Goal: Book appointment/travel/reservation

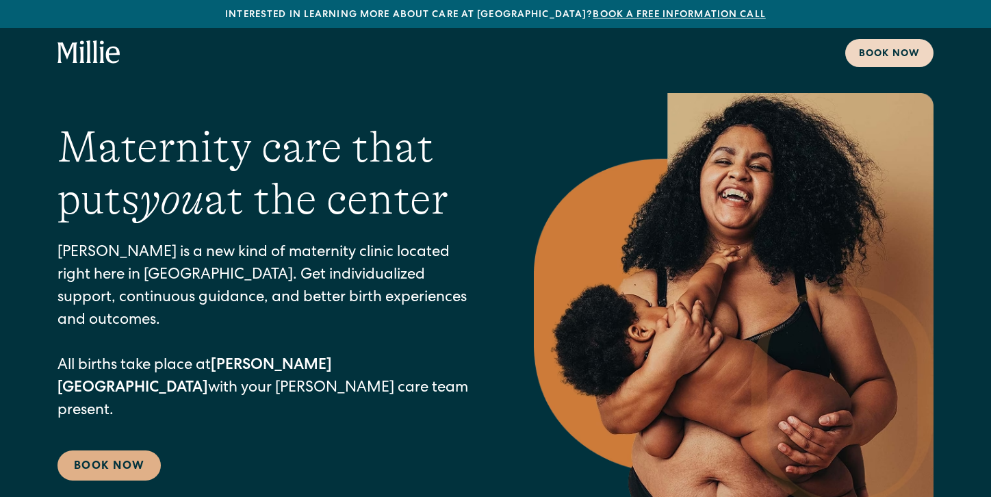
click at [898, 55] on div "Book now" at bounding box center [889, 54] width 61 height 14
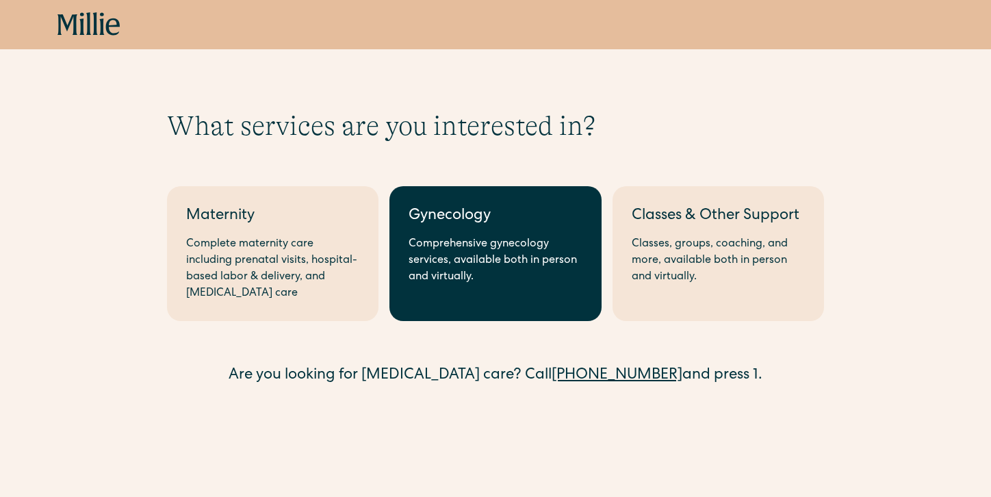
click at [468, 286] on link "Gynecology Comprehensive gynecology services, available both in person and virt…" at bounding box center [496, 253] width 212 height 135
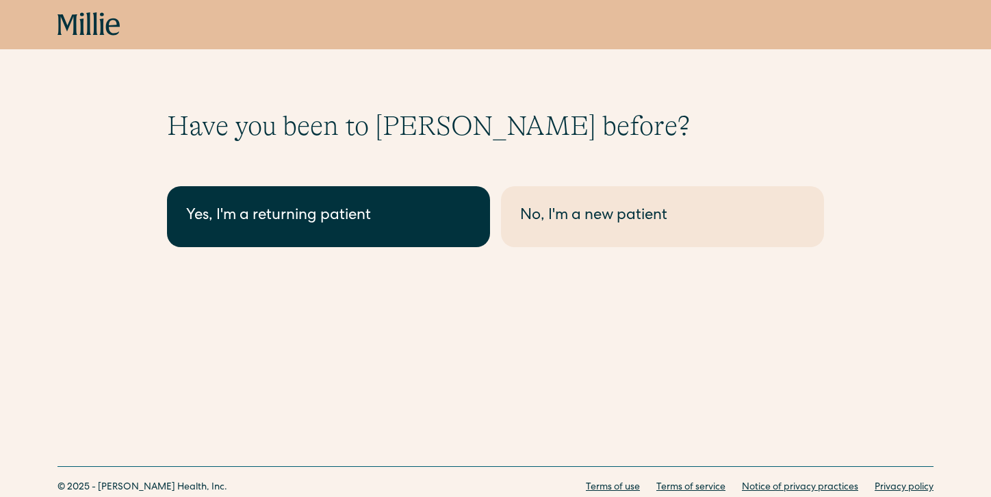
click at [382, 213] on div "Yes, I'm a returning patient" at bounding box center [328, 216] width 285 height 23
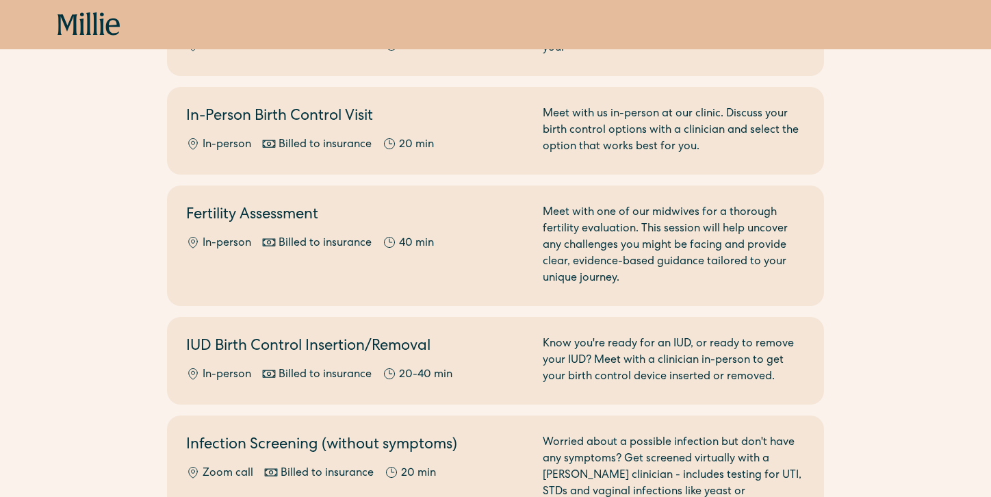
scroll to position [470, 0]
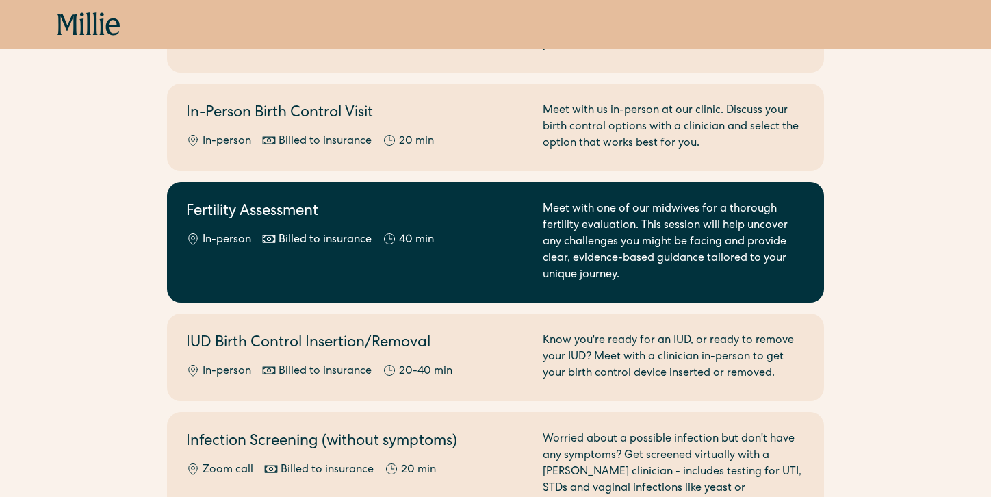
click at [409, 267] on div "Fertility Assessment In-person Billed to insurance 40 min" at bounding box center [356, 242] width 340 height 82
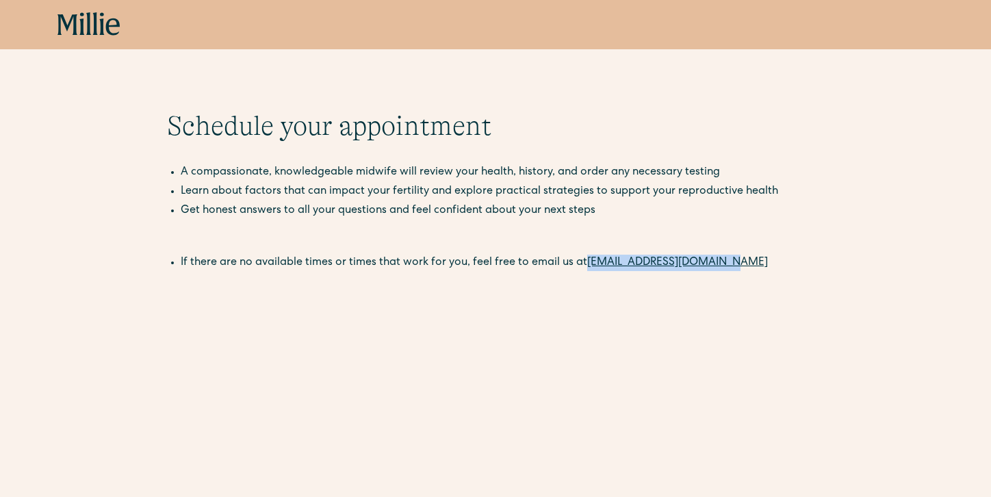
drag, startPoint x: 742, startPoint y: 262, endPoint x: 585, endPoint y: 262, distance: 157.5
click at [585, 262] on li "If there are no available times or times that work for you, feel free to email …" at bounding box center [503, 263] width 644 height 16
click at [81, 24] on icon at bounding box center [81, 23] width 5 height 23
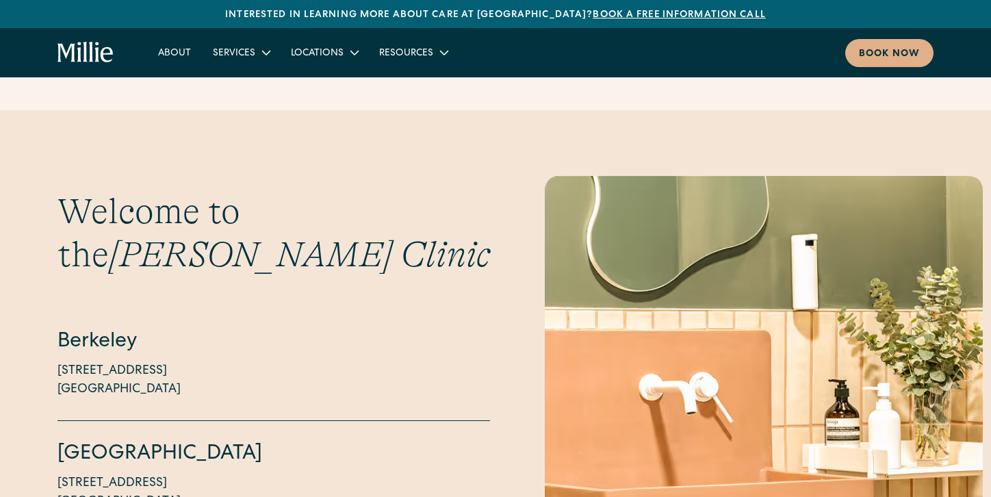
scroll to position [3177, 0]
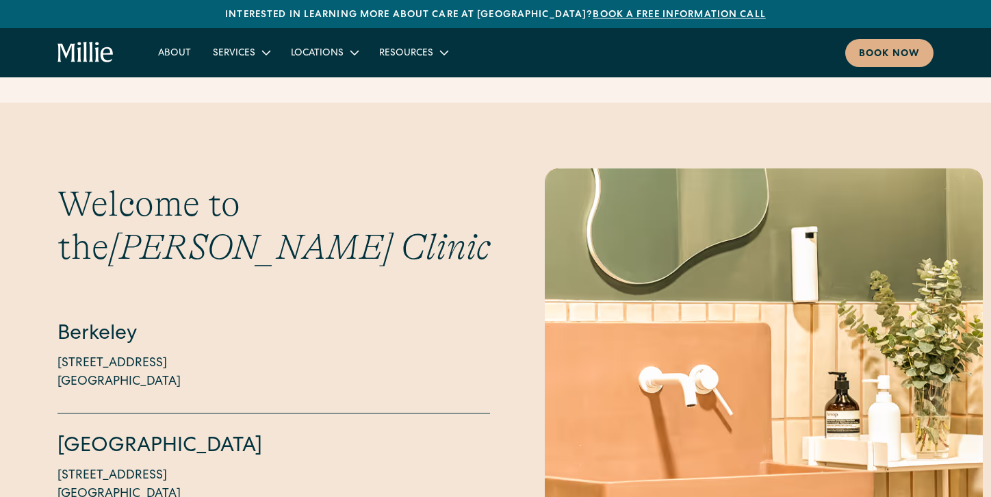
drag, startPoint x: 186, startPoint y: 348, endPoint x: 47, endPoint y: 307, distance: 145.8
click at [47, 307] on div "Welcome to the Millie Clinic Berkeley 2999 Regent Street, Suite 524 Berkeley, C…" at bounding box center [495, 354] width 991 height 372
copy p "2999 Regent Street, Suite 524 Berkeley, CA 94705"
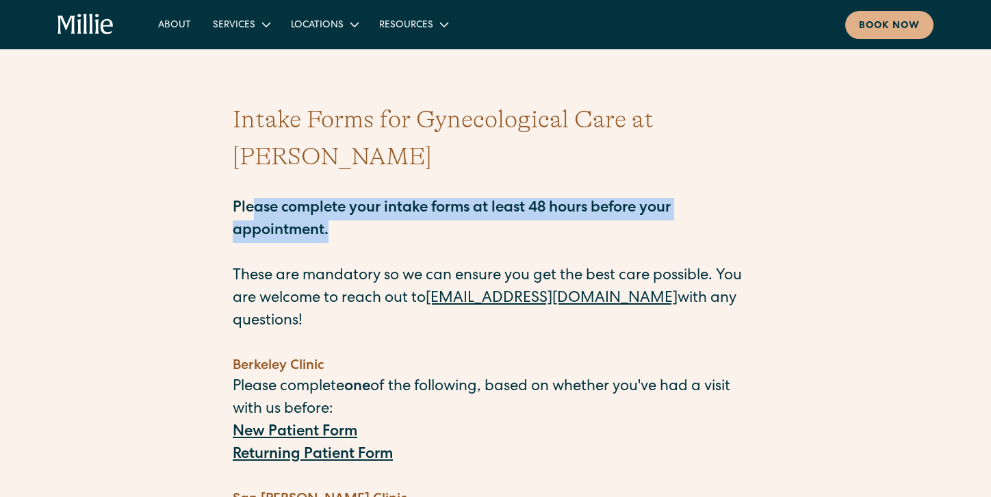
drag, startPoint x: 257, startPoint y: 173, endPoint x: 340, endPoint y: 200, distance: 87.2
click at [340, 200] on p "Please complete your intake forms at least 48 hours before your appointment. Th…" at bounding box center [496, 254] width 526 height 158
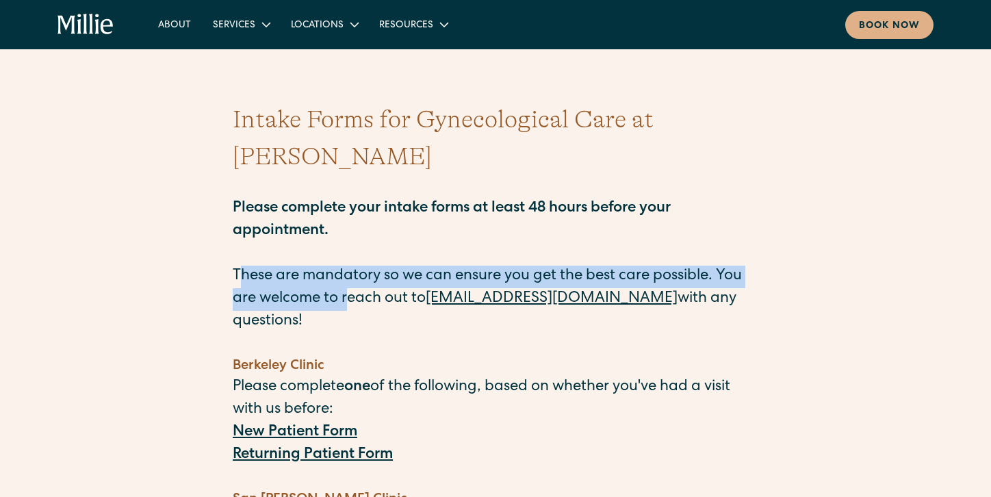
drag, startPoint x: 242, startPoint y: 243, endPoint x: 348, endPoint y: 255, distance: 106.8
click at [348, 255] on p "Please complete your intake forms at least 48 hours before your appointment. Th…" at bounding box center [496, 254] width 526 height 158
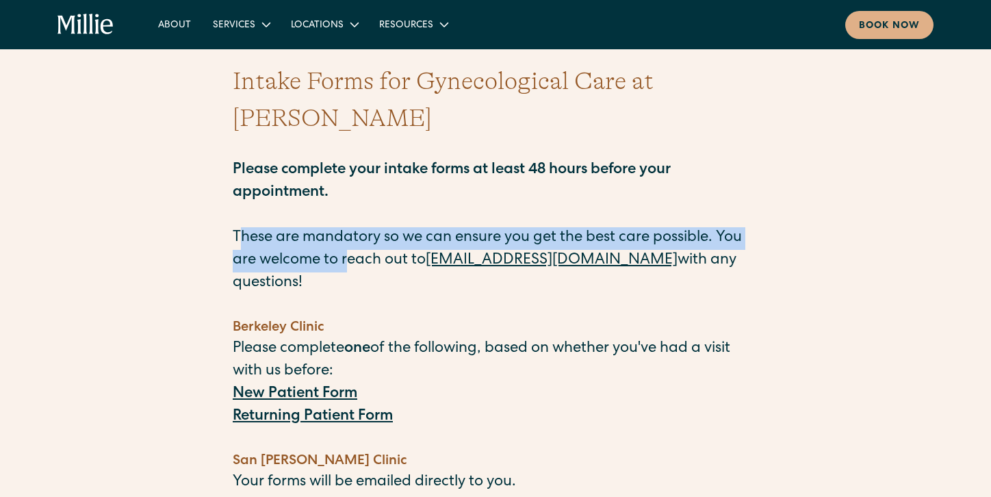
scroll to position [40, 0]
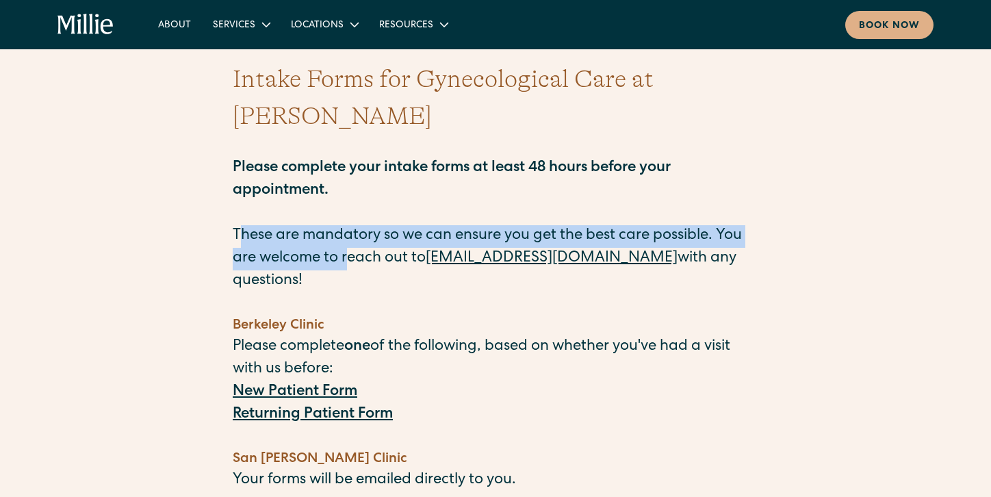
click at [288, 385] on strong "New Patient Form" at bounding box center [295, 392] width 125 height 15
click at [299, 407] on strong "Returning Patient Form" at bounding box center [313, 414] width 160 height 15
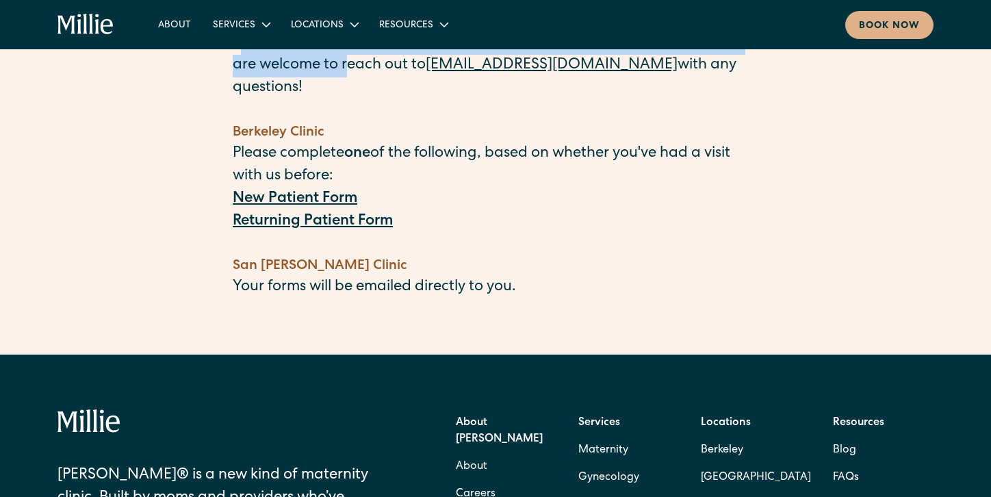
scroll to position [0, 0]
